Goal: Task Accomplishment & Management: Use online tool/utility

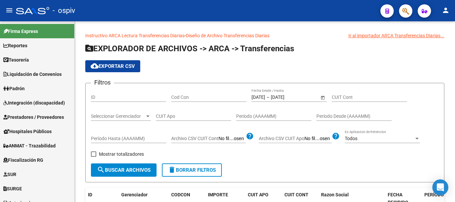
scroll to position [227, 0]
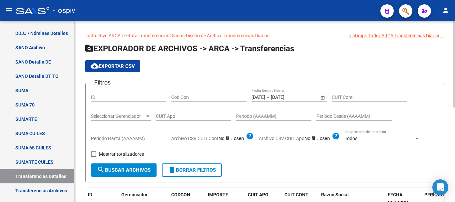
click at [274, 58] on app-list-header "EXPLORADOR DE ARCHIVOS -> ARCA -> Transferencias cloud_download Exportar CSV Fi…" at bounding box center [264, 112] width 359 height 139
drag, startPoint x: 203, startPoint y: 67, endPoint x: 297, endPoint y: 59, distance: 94.5
click at [207, 67] on div "cloud_download Exportar CSV" at bounding box center [264, 66] width 359 height 12
click at [326, 63] on div "cloud_download Exportar CSV" at bounding box center [264, 66] width 359 height 12
click at [213, 67] on div "cloud_download Exportar CSV" at bounding box center [264, 66] width 359 height 12
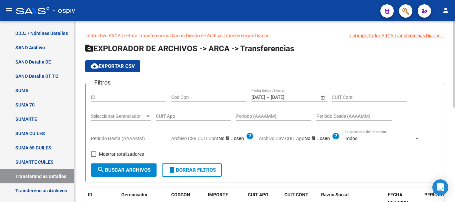
click at [306, 73] on app-list-header "EXPLORADOR DE ARCHIVOS -> ARCA -> Transferencias cloud_download Exportar CSV Fi…" at bounding box center [264, 112] width 359 height 139
drag, startPoint x: 263, startPoint y: 71, endPoint x: 220, endPoint y: 70, distance: 42.6
click at [258, 71] on div "cloud_download Exportar CSV" at bounding box center [264, 66] width 359 height 12
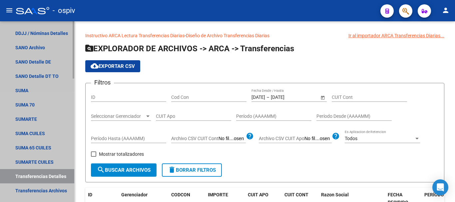
click at [36, 176] on link "Transferencias Detalles" at bounding box center [37, 176] width 74 height 14
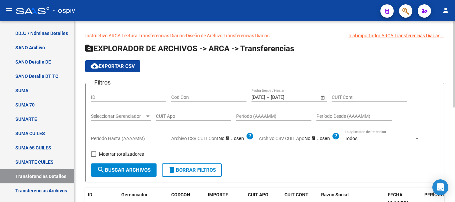
drag, startPoint x: 279, startPoint y: 99, endPoint x: 272, endPoint y: 99, distance: 6.4
click at [272, 99] on div "[DATE] [DATE] – [DATE] [DATE]" at bounding box center [285, 98] width 68 height 6
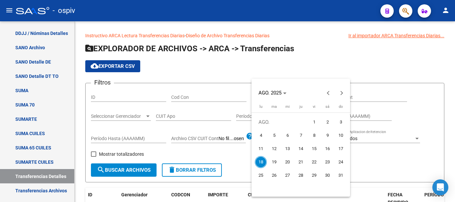
click at [316, 148] on span "15" at bounding box center [314, 149] width 12 height 12
type input "[DATE]"
click at [316, 148] on span "15" at bounding box center [314, 149] width 12 height 12
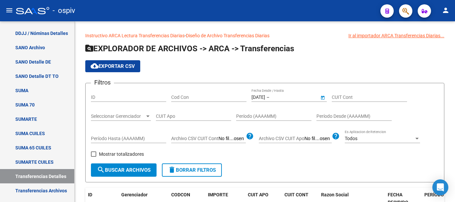
type input "[DATE]"
click at [132, 173] on span "search Buscar Archivos" at bounding box center [124, 170] width 54 height 6
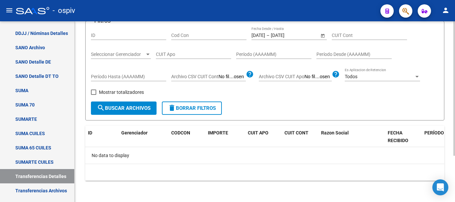
scroll to position [0, 0]
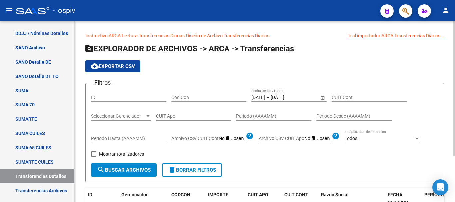
click at [257, 68] on div "cloud_download Exportar CSV" at bounding box center [264, 66] width 359 height 12
